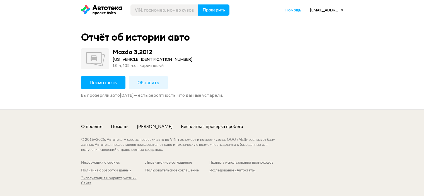
click at [111, 80] on span "Посмотреть" at bounding box center [103, 82] width 27 height 6
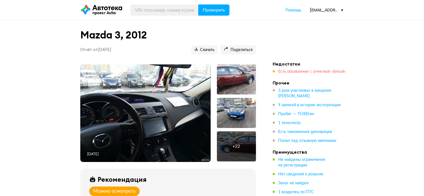
click at [296, 70] on span "Есть объявление с отметкой «битый»" at bounding box center [311, 72] width 67 height 4
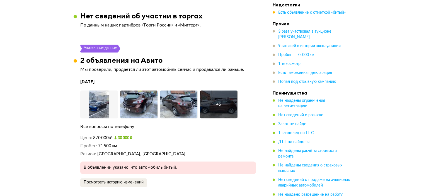
scroll to position [839, 0]
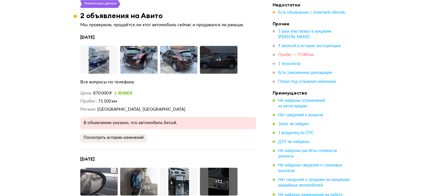
click at [300, 56] on span "Пробег — 75 000 км" at bounding box center [296, 55] width 36 height 4
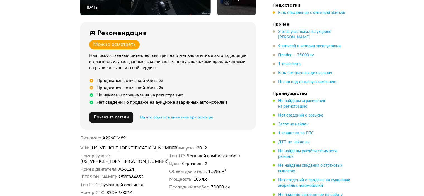
scroll to position [0, 0]
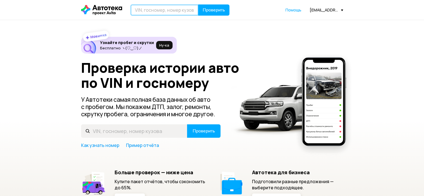
paste input "[US_VEHICLE_IDENTIFICATION_NUMBER]"
type input "[US_VEHICLE_IDENTIFICATION_NUMBER]"
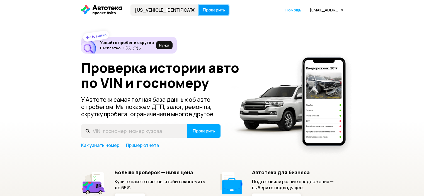
click at [212, 8] on span "Проверить" at bounding box center [213, 10] width 22 height 4
type input "[VEHICLE_IDENTIFICATION_NUMBER]"
click at [213, 8] on span "Проверить" at bounding box center [213, 10] width 22 height 4
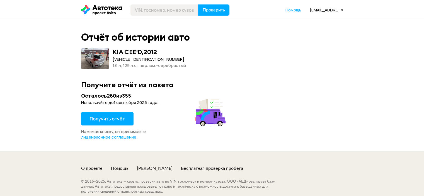
click at [117, 117] on span "Получить отчёт" at bounding box center [107, 119] width 35 height 6
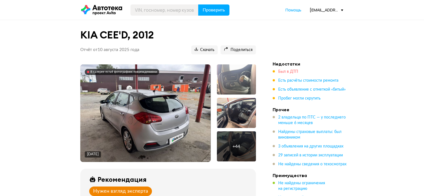
click at [291, 70] on span "Был в ДТП" at bounding box center [288, 72] width 20 height 4
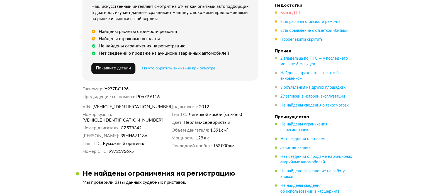
scroll to position [727, 0]
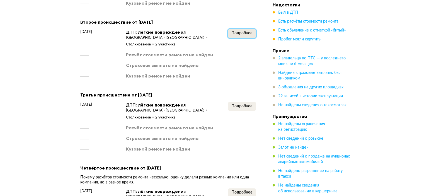
click at [232, 36] on button "Подробнее" at bounding box center [242, 33] width 28 height 9
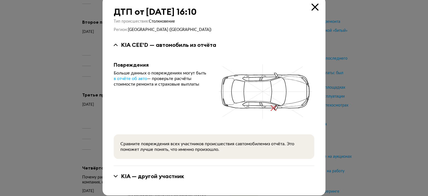
scroll to position [14, 0]
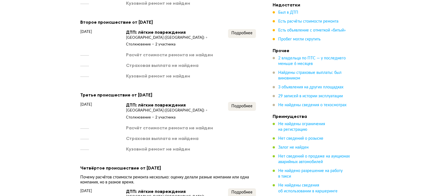
click at [238, 102] on div "Третье происшествие от [DATE] [DATE] ДТП: лёгкие повреждения [GEOGRAPHIC_DATA] …" at bounding box center [167, 121] width 175 height 61
click at [240, 106] on span "Подробнее" at bounding box center [241, 106] width 21 height 4
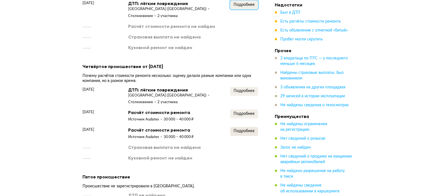
scroll to position [867, 0]
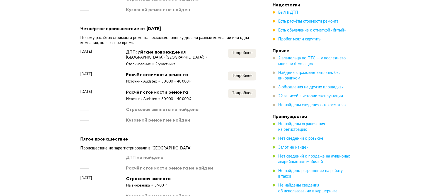
click at [240, 51] on div "Четвёртое происшествие от [DATE] Почему расчётов стоимости ремонта несколько: о…" at bounding box center [167, 74] width 175 height 98
click at [240, 55] on span "Подробнее" at bounding box center [241, 53] width 21 height 4
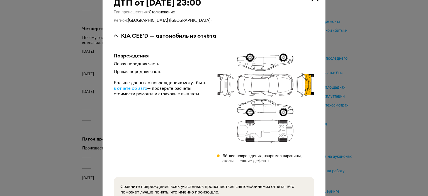
scroll to position [0, 0]
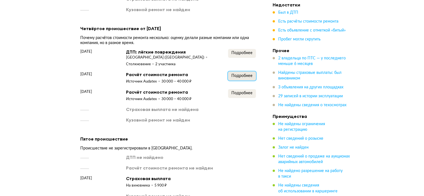
click at [237, 78] on span "Подробнее" at bounding box center [241, 76] width 21 height 4
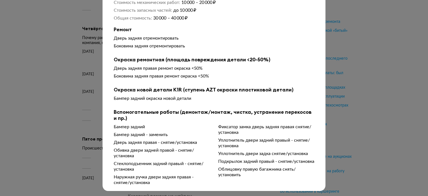
scroll to position [66, 0]
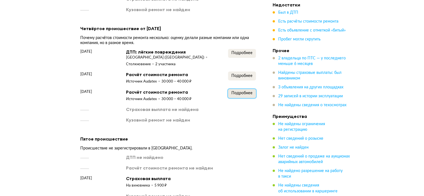
click at [244, 95] on button "Подробнее" at bounding box center [242, 93] width 28 height 9
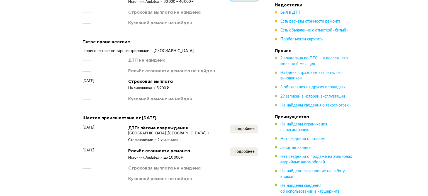
scroll to position [978, 0]
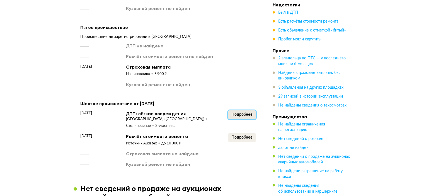
click at [244, 116] on span "Подробнее" at bounding box center [241, 114] width 21 height 4
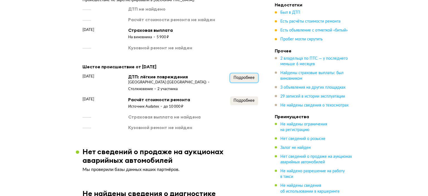
scroll to position [1089, 0]
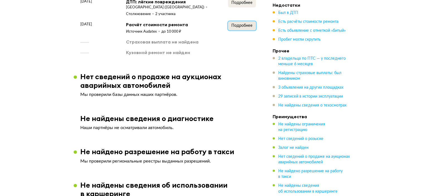
click at [246, 28] on span "Подробнее" at bounding box center [241, 26] width 21 height 4
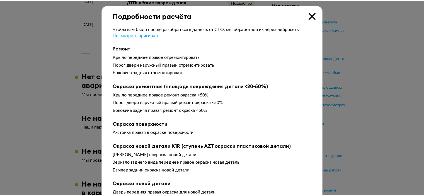
scroll to position [0, 0]
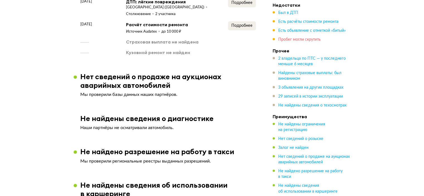
click at [293, 40] on span "Пробег могли скрутить" at bounding box center [299, 40] width 42 height 4
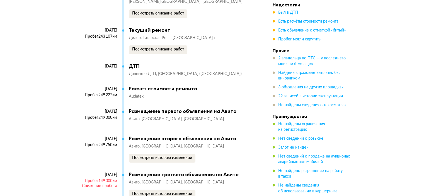
scroll to position [3256, 0]
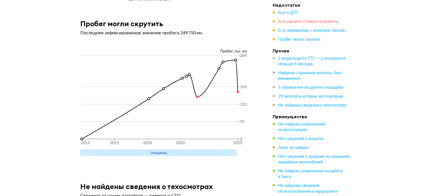
click at [304, 21] on span "Есть расчёты стоимости ремонта" at bounding box center [308, 22] width 60 height 4
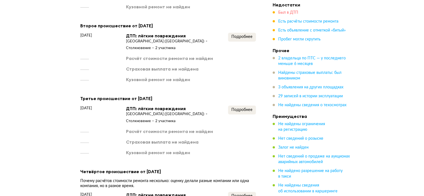
click at [291, 13] on span "Был в ДТП" at bounding box center [288, 13] width 20 height 4
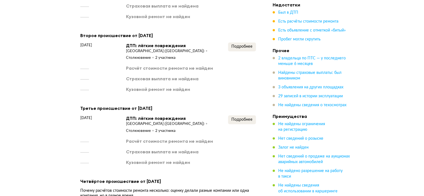
scroll to position [728, 0]
